Goal: Find contact information: Find contact information

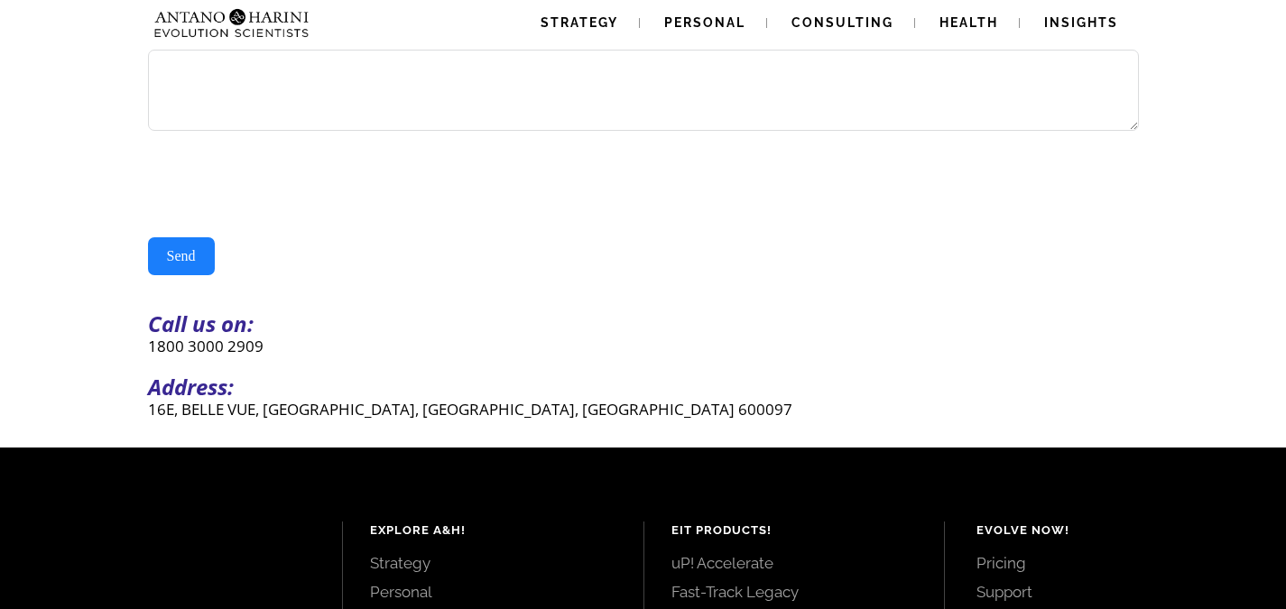
scroll to position [357, 0]
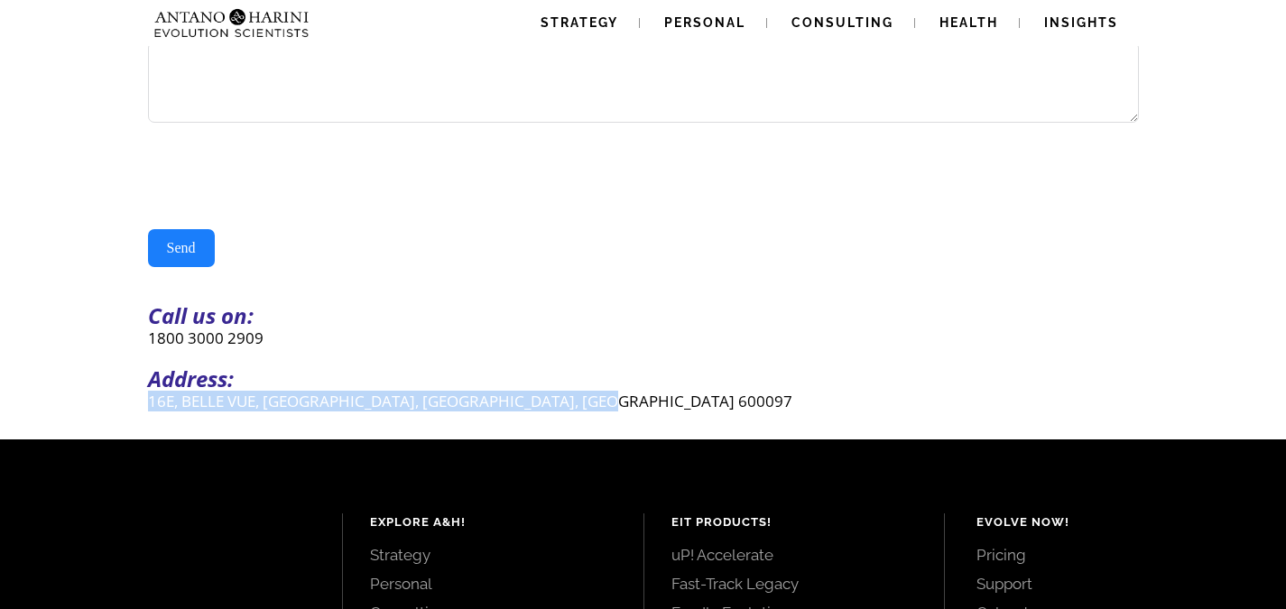
drag, startPoint x: 151, startPoint y: 413, endPoint x: 637, endPoint y: 410, distance: 486.5
click at [637, 410] on p "16E, BELLE VUE, [GEOGRAPHIC_DATA], [GEOGRAPHIC_DATA], [GEOGRAPHIC_DATA] 600097" at bounding box center [643, 401] width 991 height 21
copy p "16E, BELLE VUE, [GEOGRAPHIC_DATA], [GEOGRAPHIC_DATA], [GEOGRAPHIC_DATA] 600097"
